Goal: Task Accomplishment & Management: Complete application form

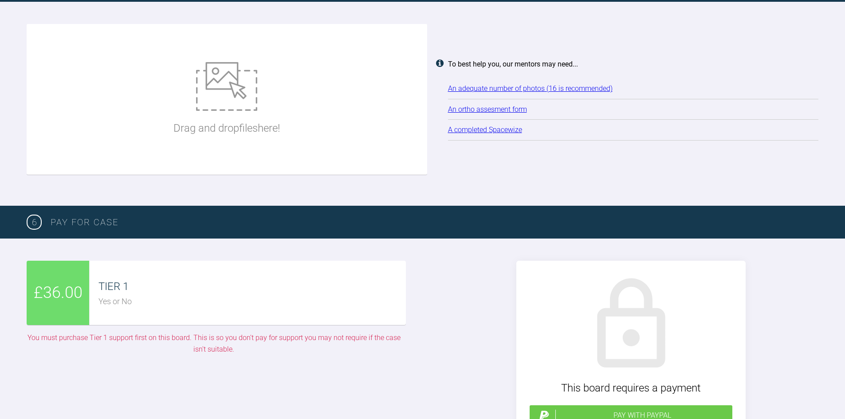
click at [275, 131] on div "Drag and drop files here!" at bounding box center [226, 99] width 106 height 133
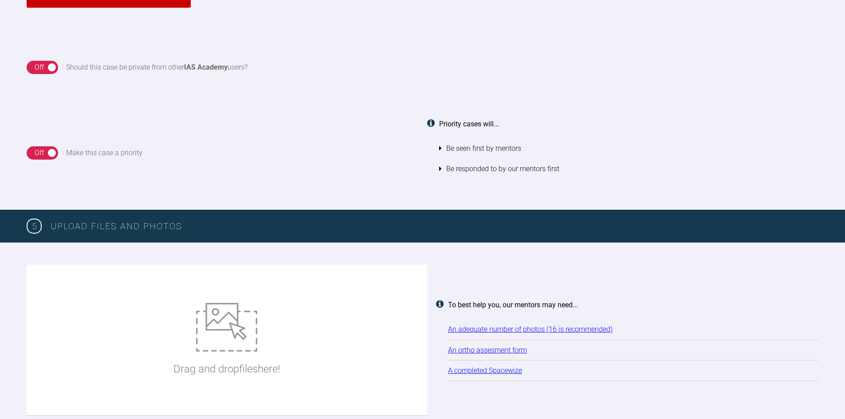
scroll to position [916, 0]
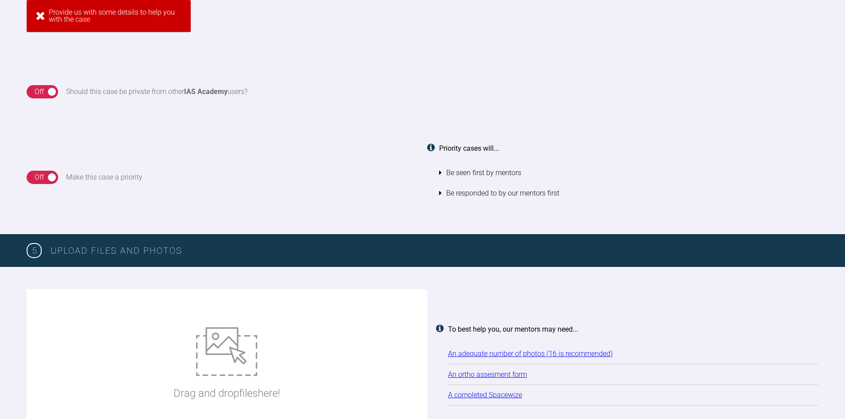
type input "C:\fakepath\20250911_115355_Hussain_Farhat_opg_filtered.jpg"
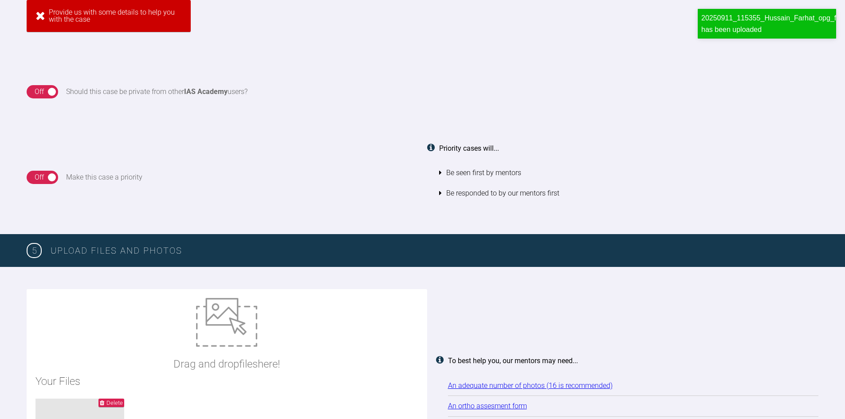
click at [242, 388] on h2 "Your Files" at bounding box center [226, 381] width 383 height 17
type input "C:\fakepath\FCA_farhat_hussain.docx"
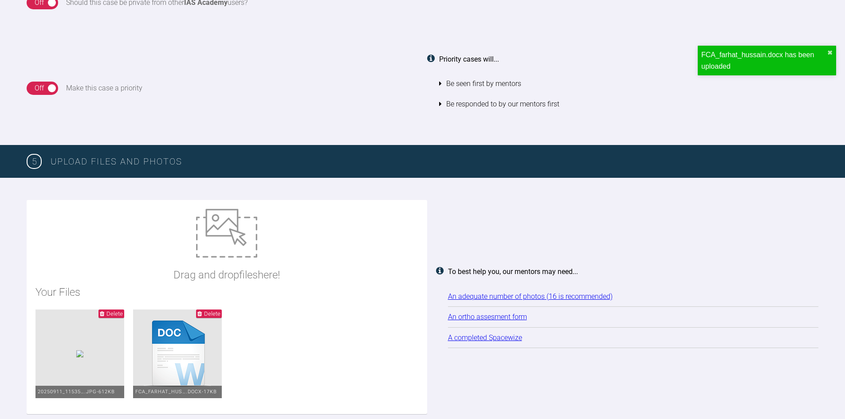
scroll to position [1005, 0]
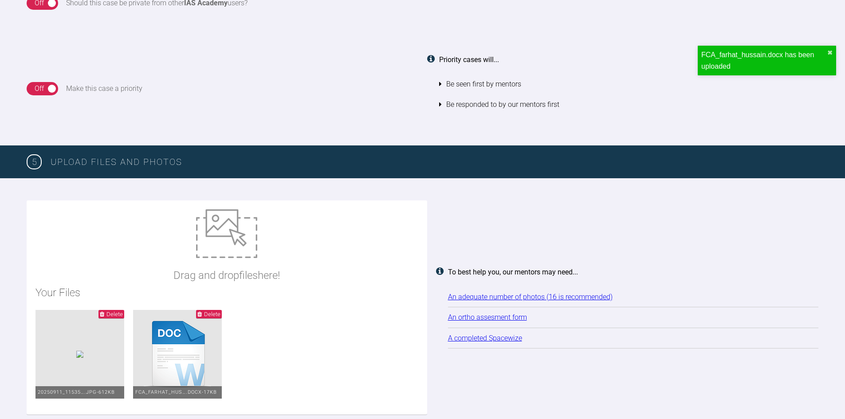
click at [255, 263] on div "Drag and drop files here!" at bounding box center [226, 246] width 106 height 75
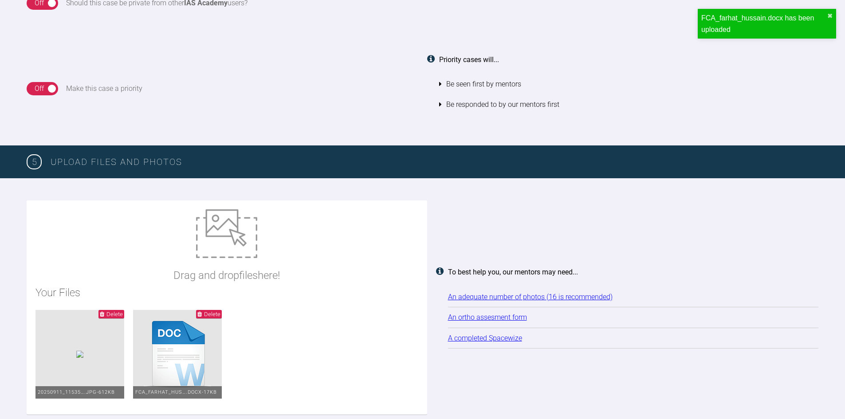
type input "C:\fakepath\85149BBE-5149-4ECD-A94B-D53979DDB813_1_105_c.jpg"
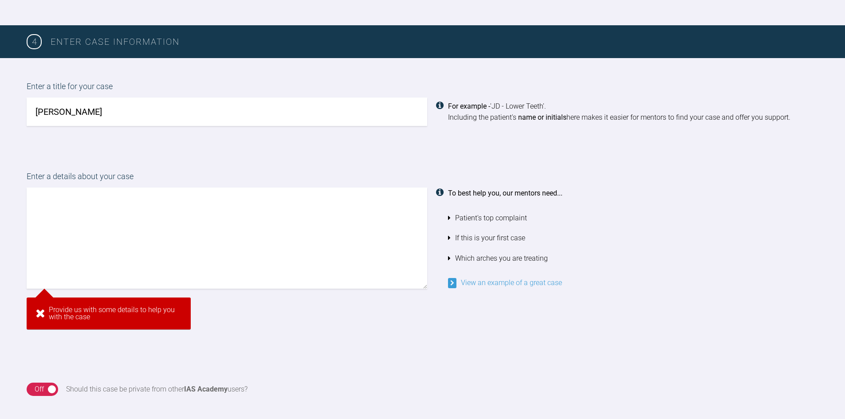
scroll to position [605, 0]
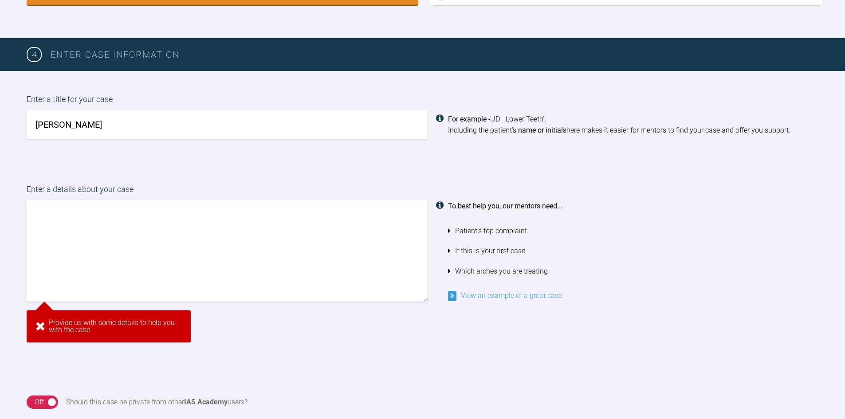
click at [208, 249] on textarea at bounding box center [227, 251] width 401 height 101
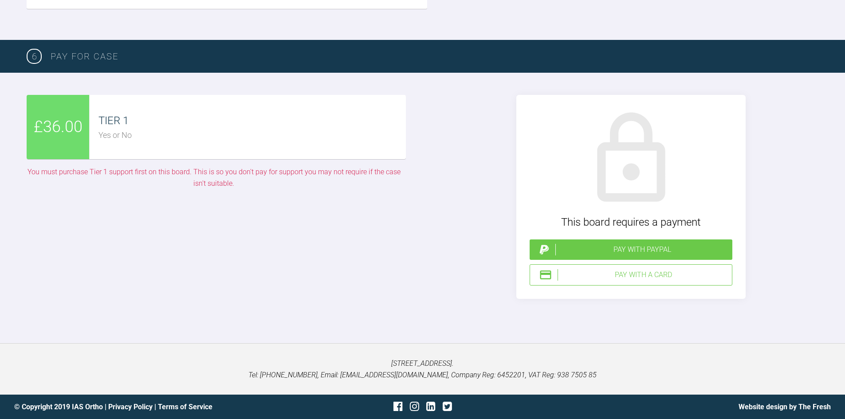
scroll to position [2069, 0]
click at [596, 299] on div "This board requires a payment Pay with PayPal Pay with a Card" at bounding box center [630, 197] width 229 height 204
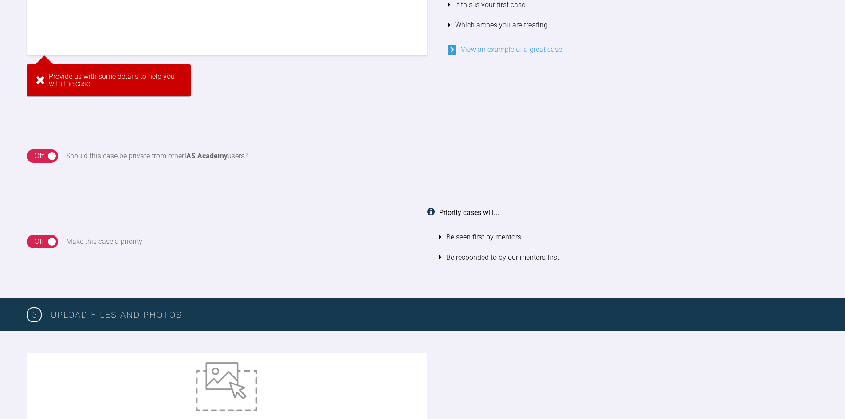
scroll to position [738, 0]
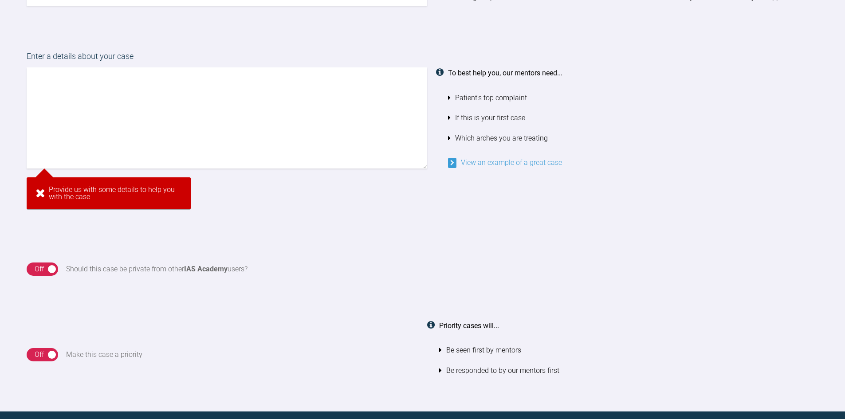
click at [38, 74] on textarea at bounding box center [227, 117] width 401 height 101
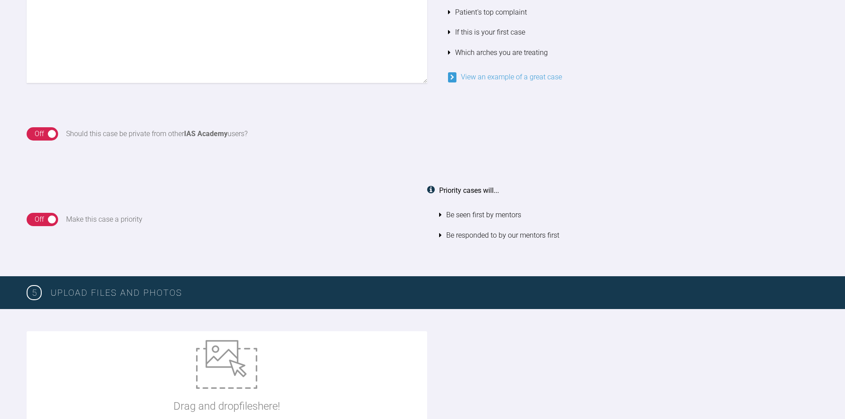
scroll to position [814, 0]
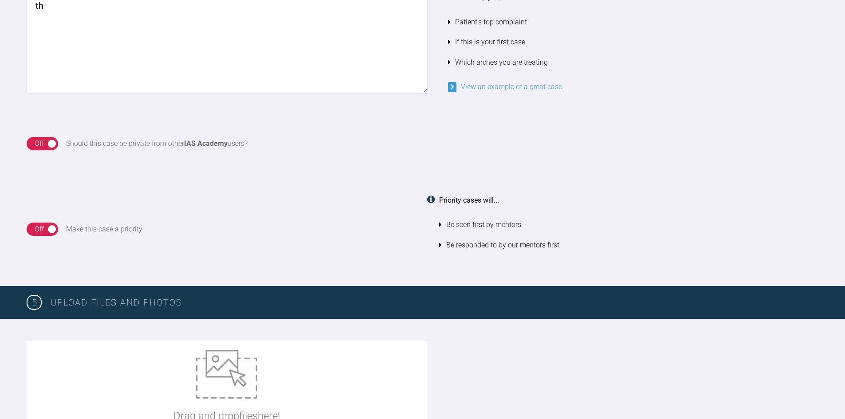
type textarea "t"
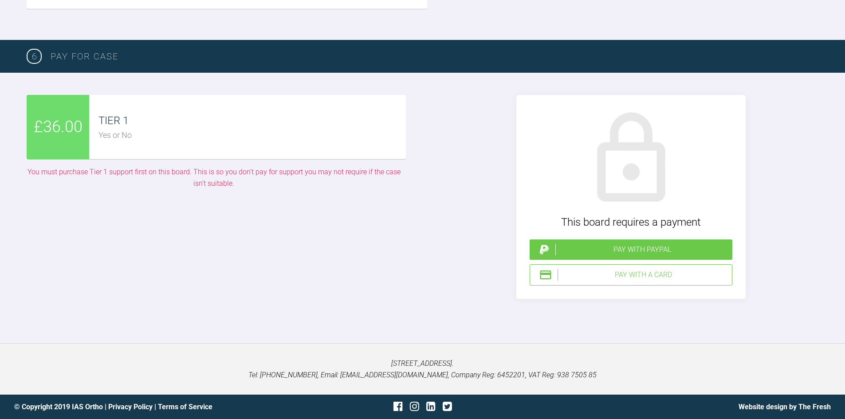
scroll to position [2128, 0]
type textarea "Hi this patient is concerned with her centre line shift and the upper anterior …"
click at [622, 244] on div "Pay with PayPal" at bounding box center [642, 250] width 173 height 12
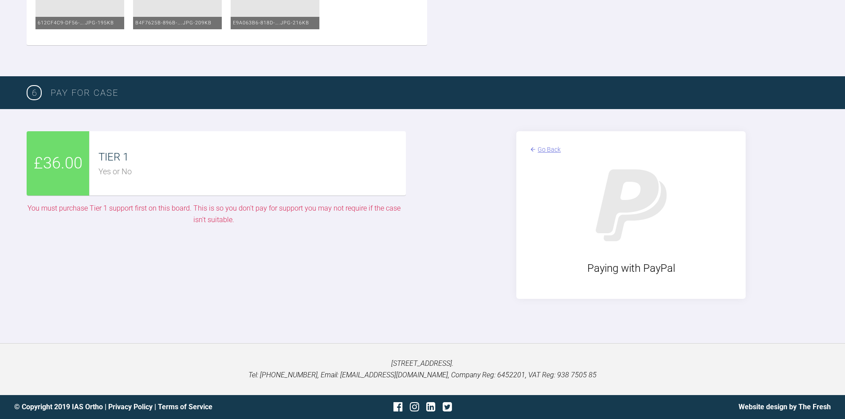
scroll to position [2111, 0]
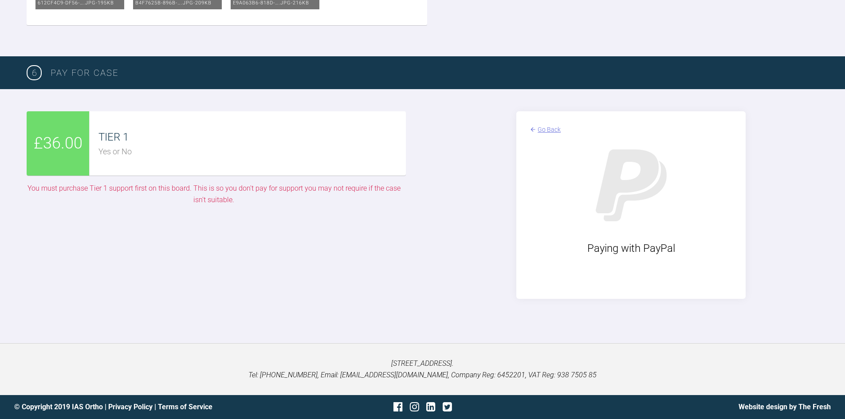
click at [122, 162] on div "TIER 1 Yes or No" at bounding box center [248, 143] width 316 height 64
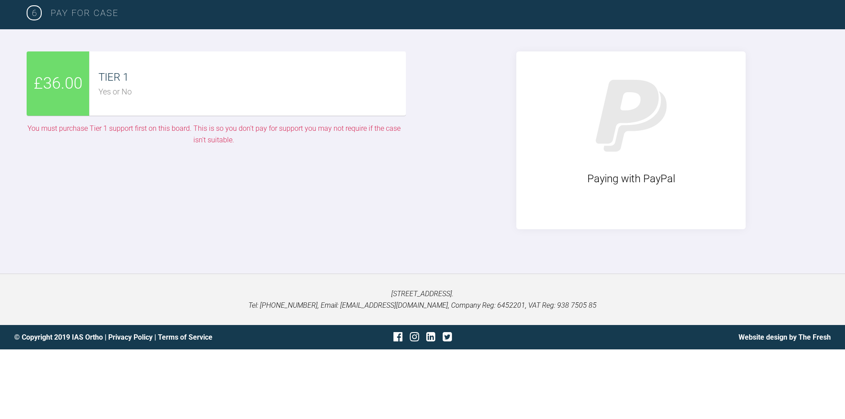
scroll to position [2101, 0]
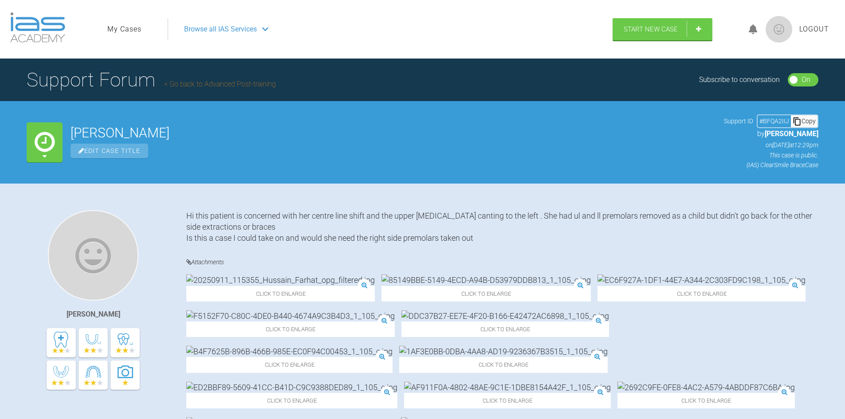
click at [115, 29] on link "My Cases" at bounding box center [124, 30] width 34 height 12
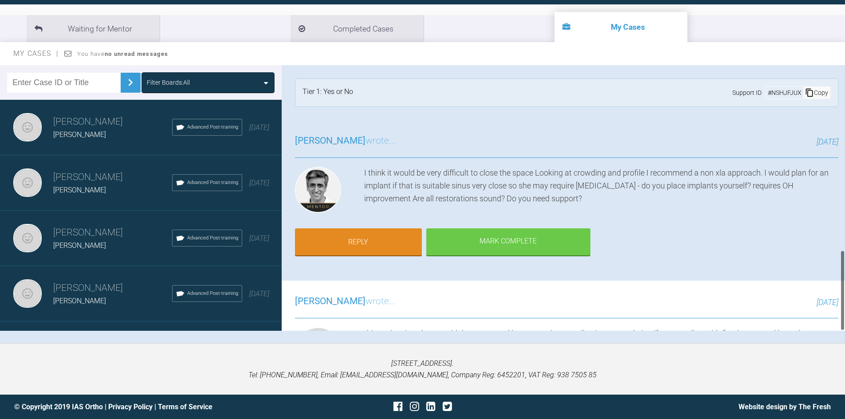
scroll to position [607, 0]
